Goal: Navigation & Orientation: Find specific page/section

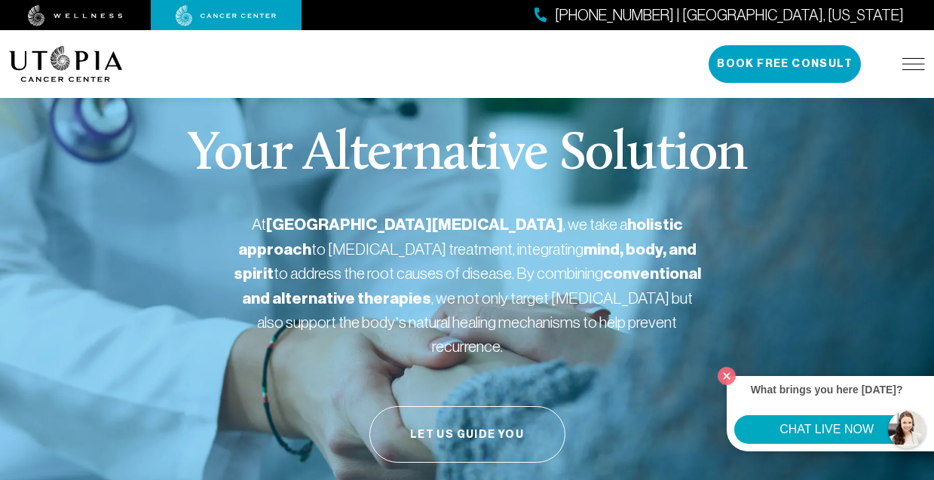
click at [910, 75] on div "(727) 799-9060 | Tampa, Florida Book Free Consult" at bounding box center [816, 64] width 216 height 38
click at [910, 67] on img at bounding box center [913, 64] width 23 height 12
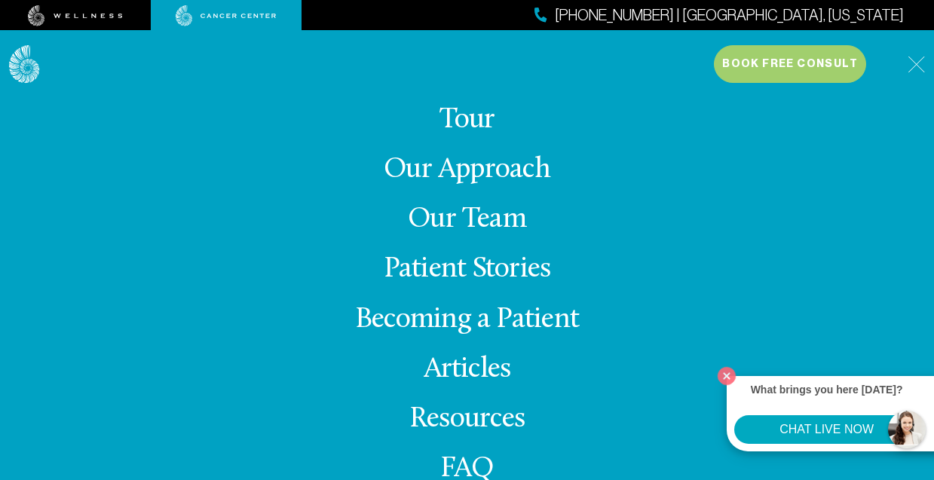
click at [909, 79] on div "(727) 799-9060 | Tampa, Florida Book Free Consult" at bounding box center [819, 64] width 211 height 38
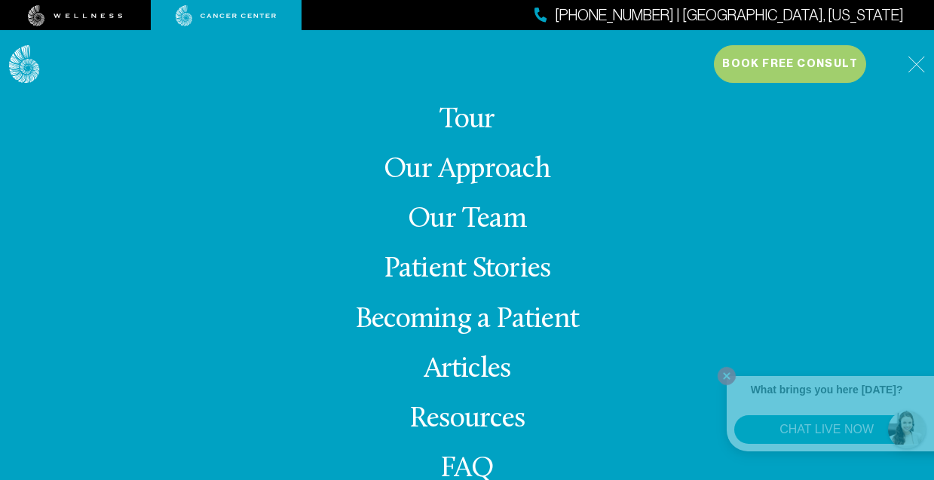
click at [910, 71] on img at bounding box center [915, 64] width 17 height 17
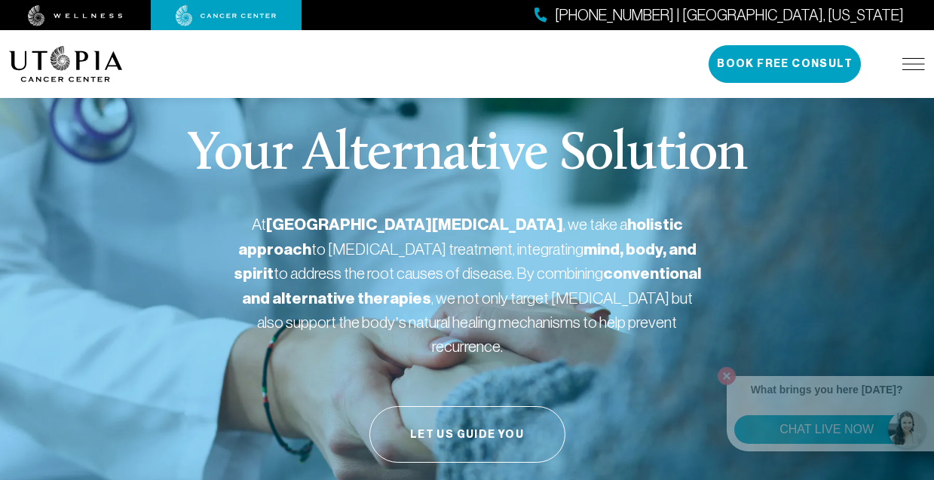
click at [909, 68] on img at bounding box center [913, 64] width 23 height 12
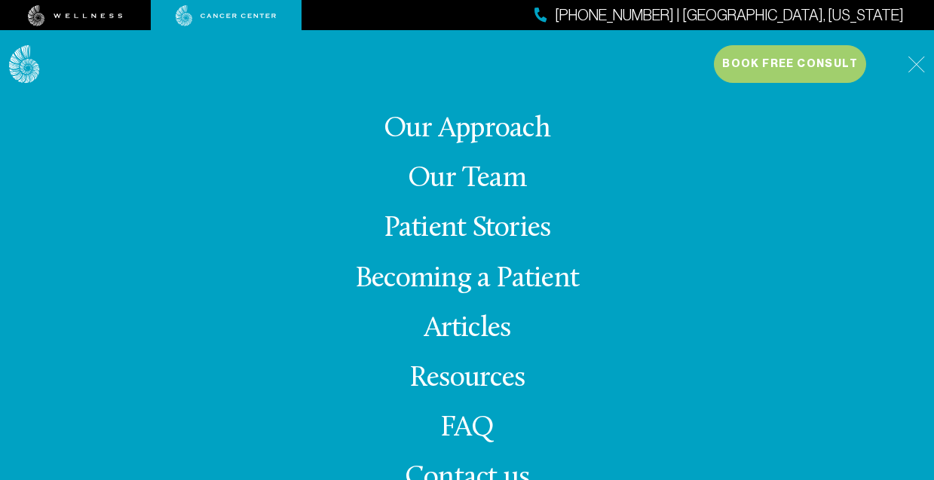
scroll to position [43, 0]
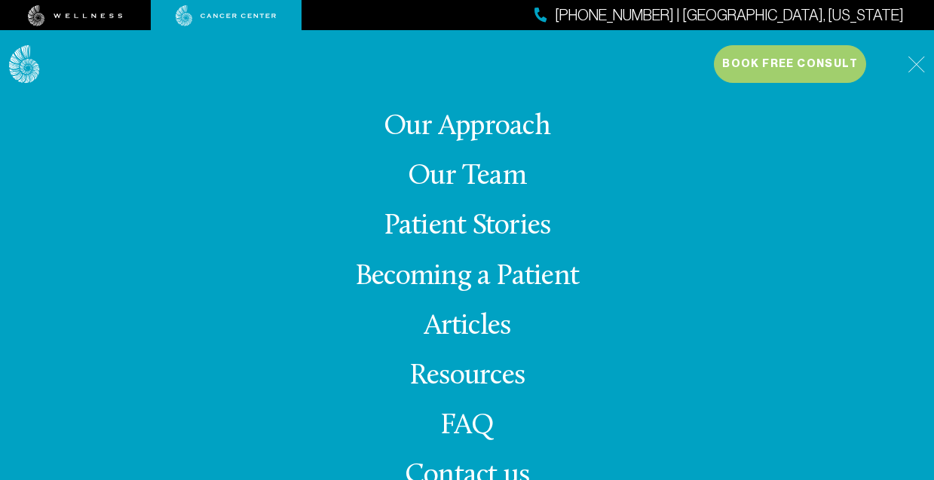
click at [464, 387] on link "Resources" at bounding box center [466, 376] width 115 height 29
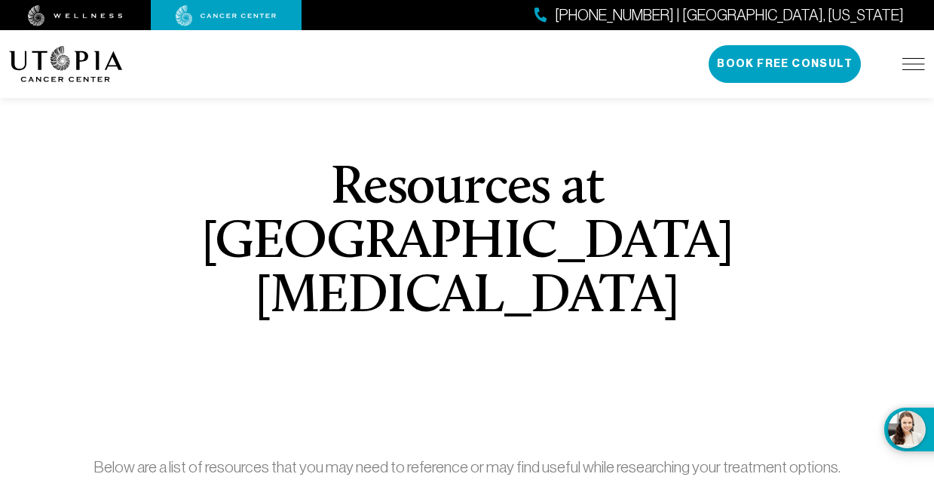
click at [913, 58] on img at bounding box center [913, 64] width 23 height 12
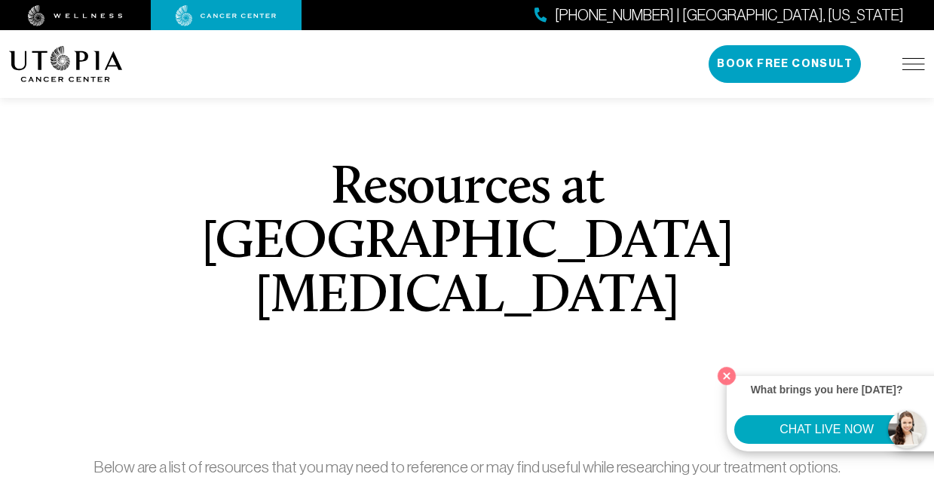
click at [906, 64] on img at bounding box center [913, 64] width 23 height 12
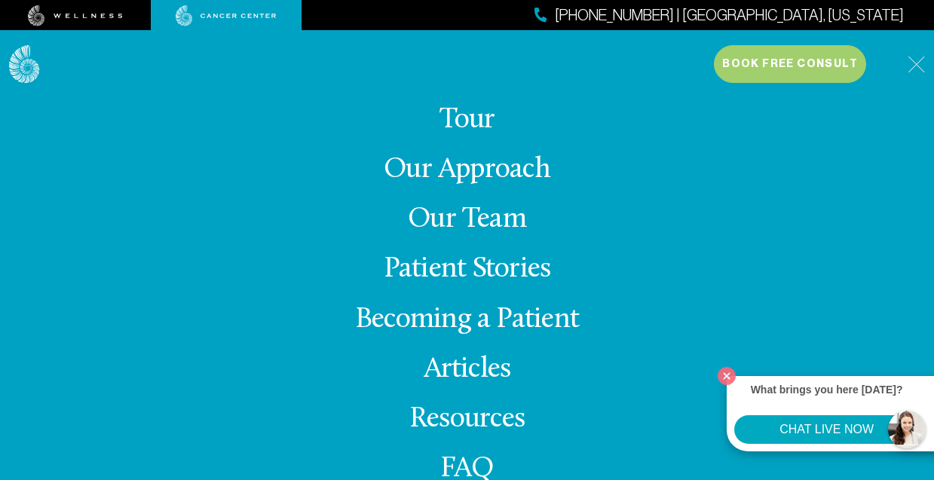
click at [479, 125] on link "Tour" at bounding box center [467, 119] width 56 height 29
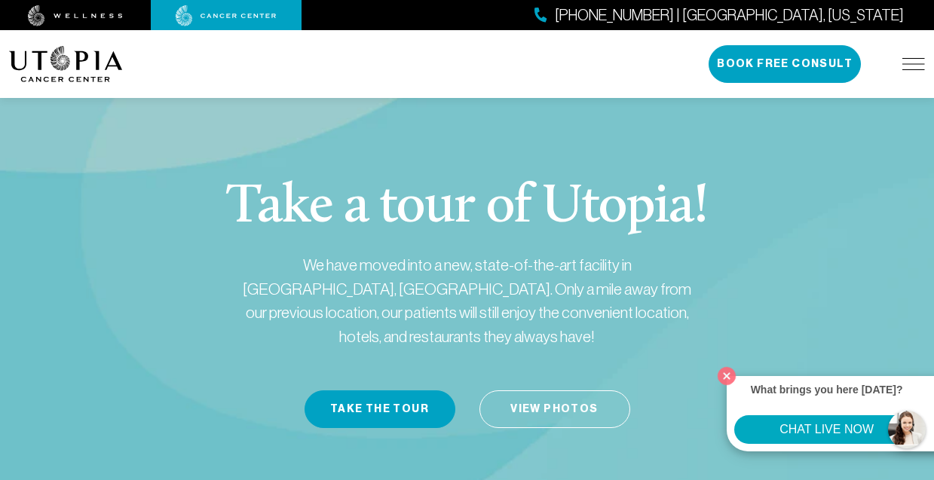
click at [112, 9] on img at bounding box center [75, 15] width 95 height 21
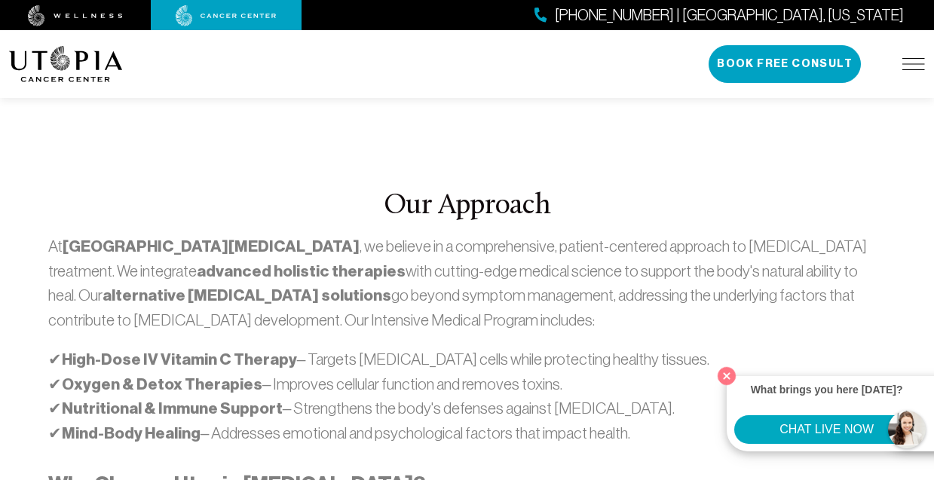
scroll to position [820, 0]
